Goal: Find specific page/section: Locate item on page

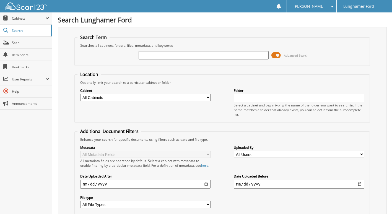
click at [156, 54] on input "text" at bounding box center [203, 55] width 130 height 8
type input "49480"
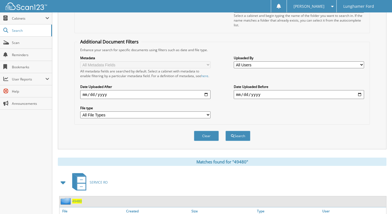
scroll to position [221, 0]
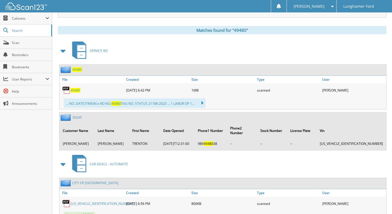
click at [74, 93] on span "49480" at bounding box center [75, 90] width 10 height 5
